Goal: Information Seeking & Learning: Learn about a topic

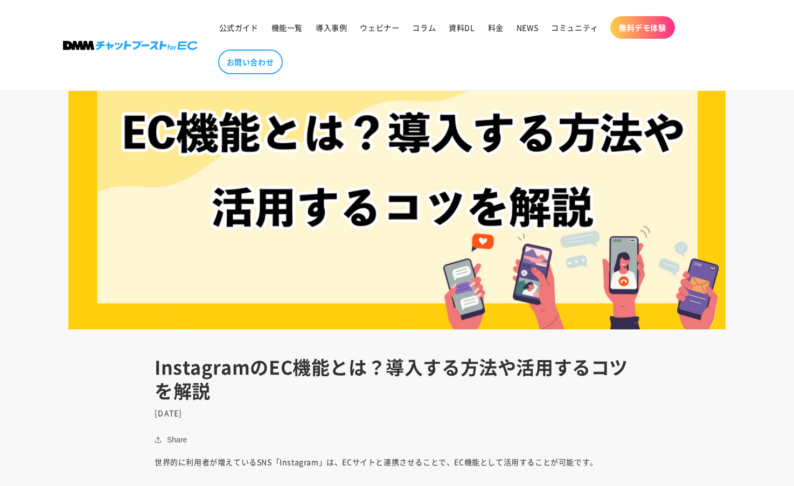
scroll to position [384, 0]
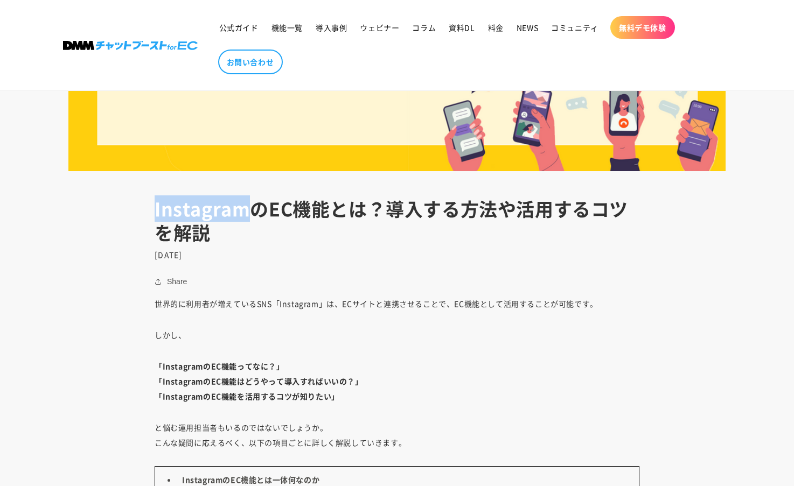
drag, startPoint x: 247, startPoint y: 212, endPoint x: 154, endPoint y: 206, distance: 92.8
click at [154, 206] on header "InstagramのEC機能とは？導入する方法や活用するコツを解説 [DATE]" at bounding box center [397, 228] width 538 height 62
copy h1 "Instagram"
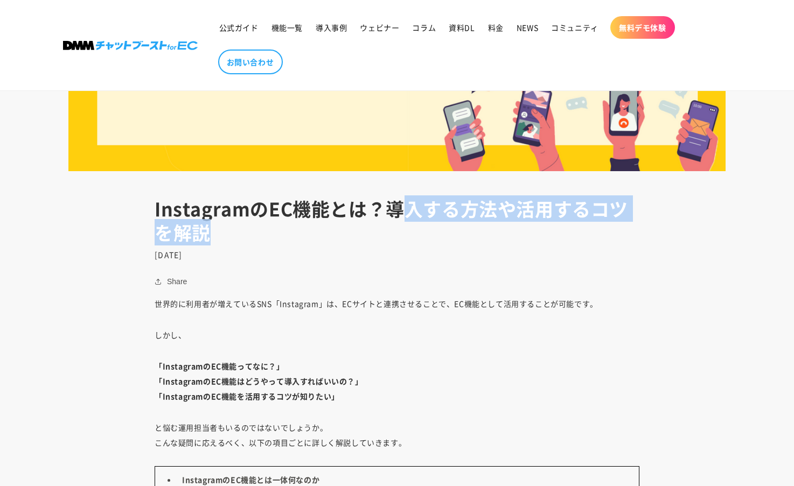
click at [399, 222] on h1 "InstagramのEC機能とは？導入する方法や活用するコツを解説" at bounding box center [397, 220] width 485 height 47
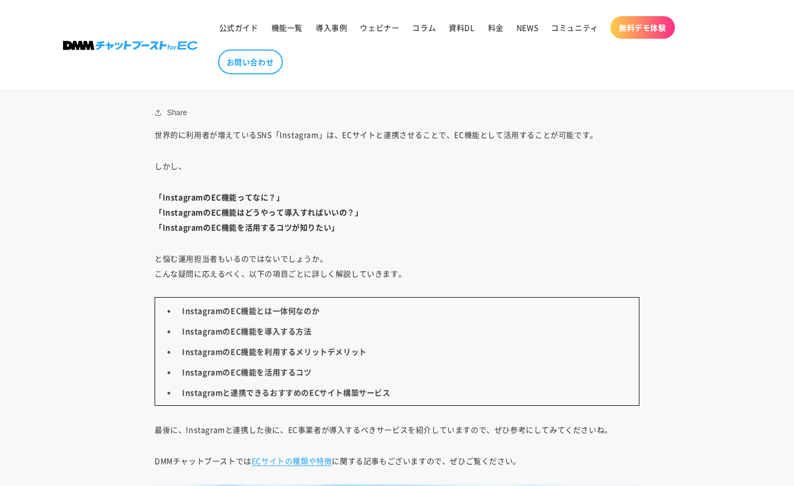
click at [514, 166] on p "しかし、" at bounding box center [397, 165] width 485 height 15
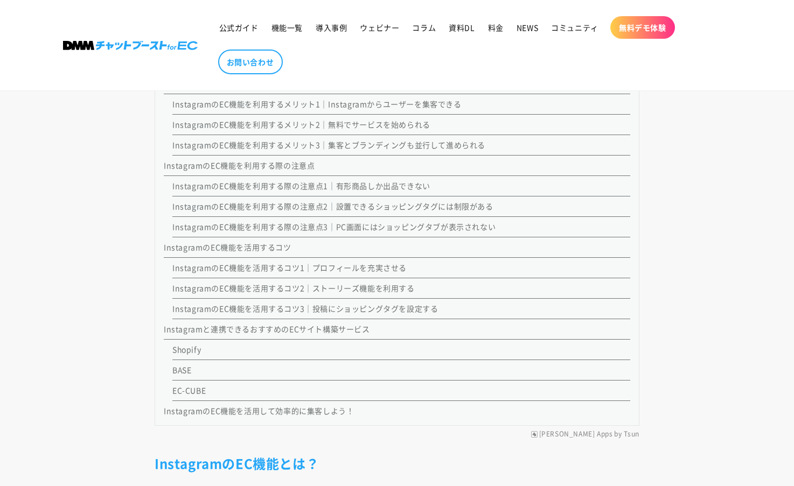
scroll to position [1300, 0]
click at [187, 394] on link "EC-CUBE" at bounding box center [188, 392] width 33 height 11
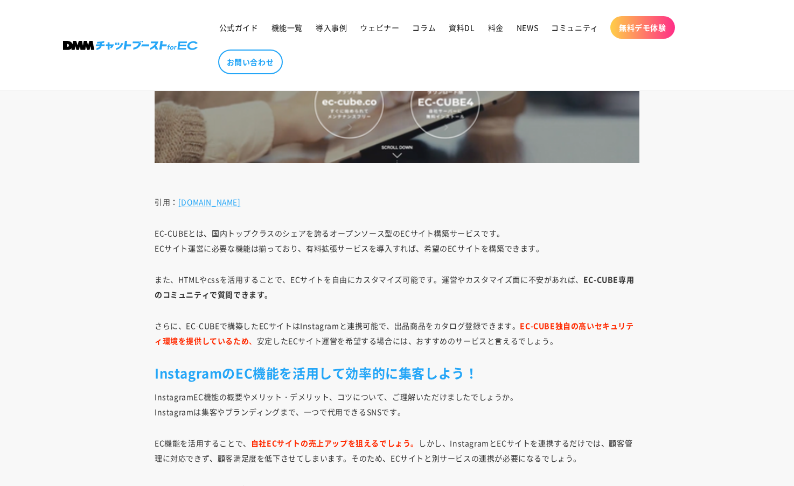
scroll to position [8624, 0]
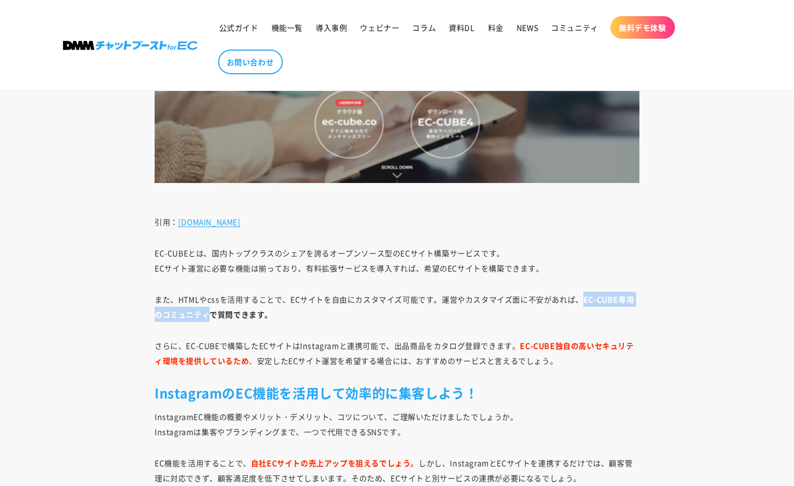
drag, startPoint x: 583, startPoint y: 287, endPoint x: 208, endPoint y: 303, distance: 375.1
click at [208, 303] on strong "EC-CUBE専用のコミュニティで質問できます。" at bounding box center [394, 307] width 479 height 26
copy strong "EC-CUBE専用のコミュニティ"
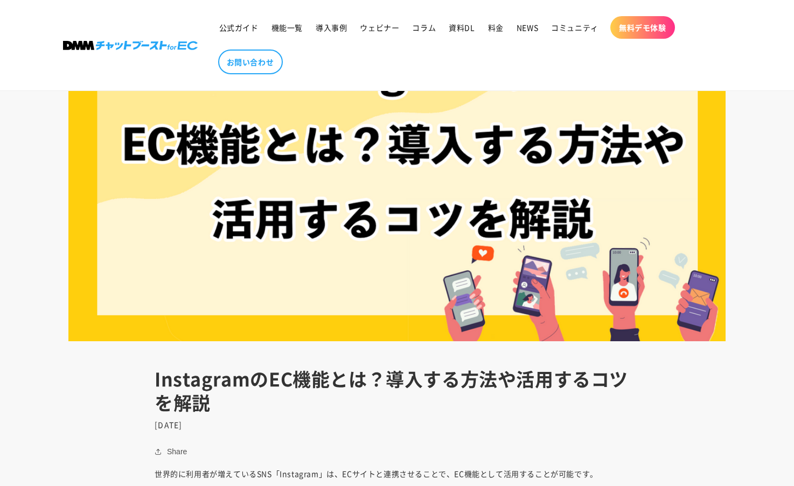
scroll to position [388, 0]
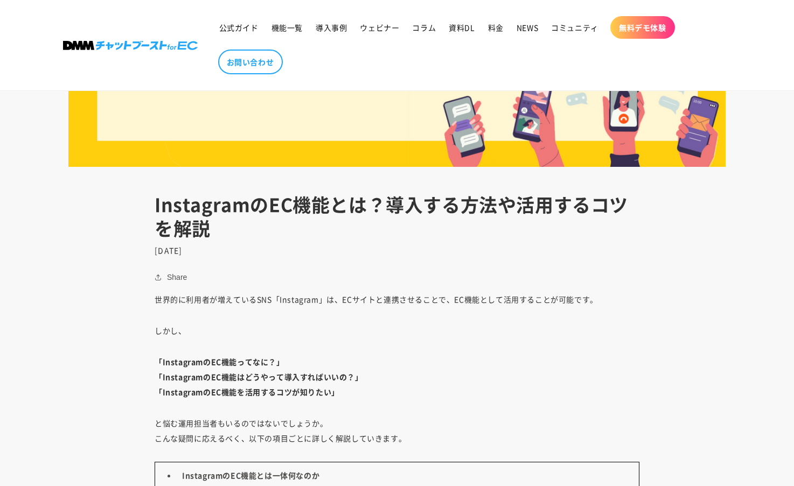
click at [461, 222] on h1 "InstagramのEC機能とは？導入する方法や活用するコツを解説" at bounding box center [397, 216] width 485 height 47
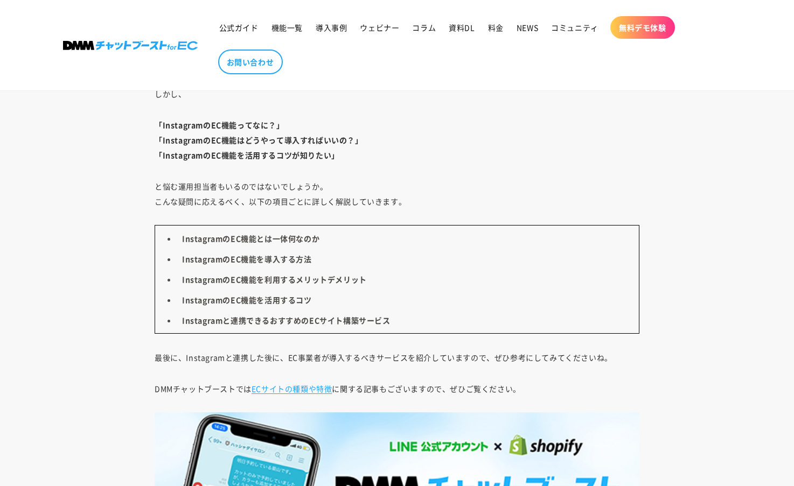
scroll to position [580, 0]
